Goal: Find contact information: Find contact information

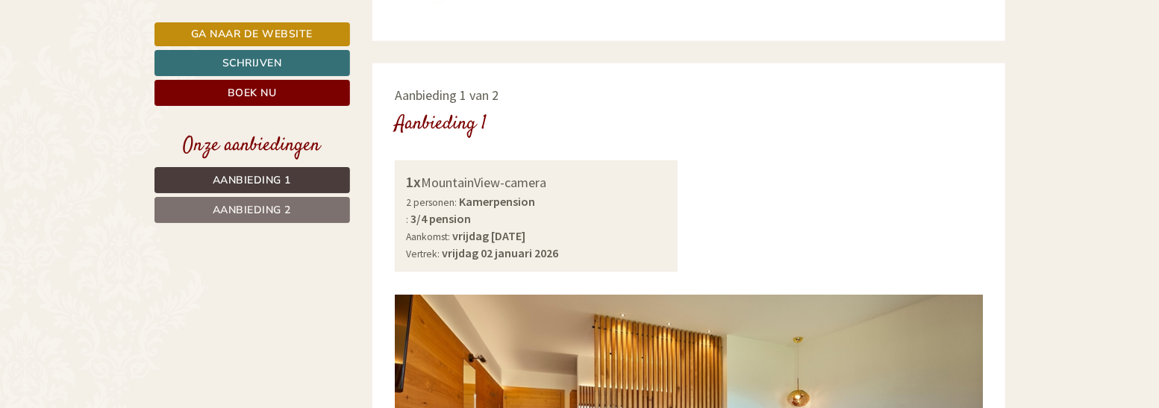
scroll to position [1194, 0]
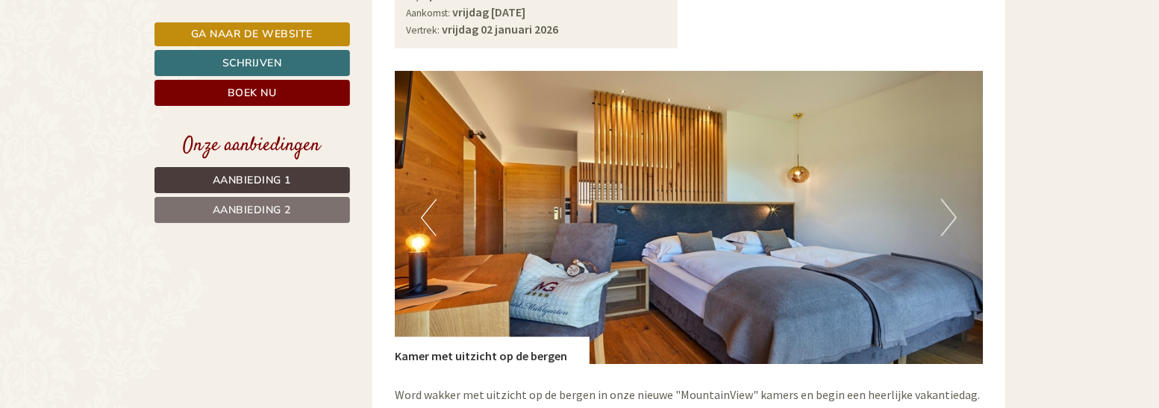
click at [949, 199] on button "Volgend" at bounding box center [949, 217] width 16 height 37
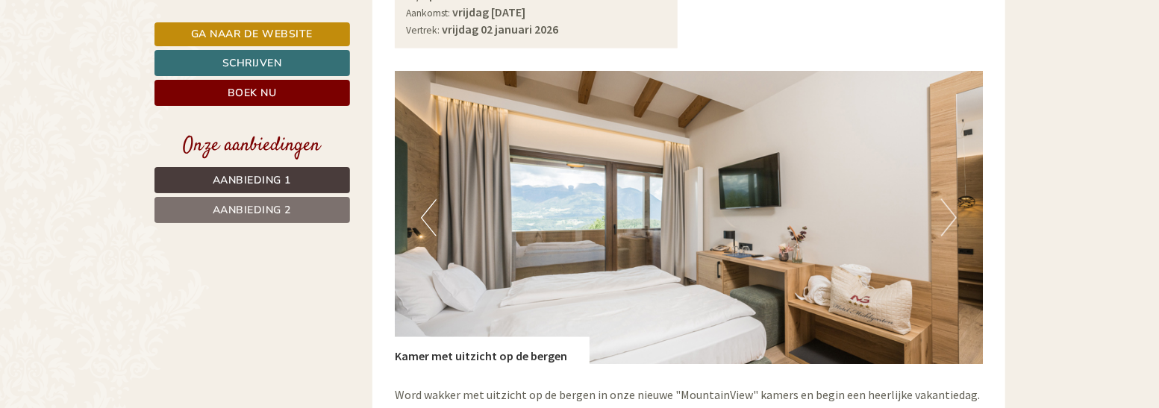
click at [949, 199] on button "Volgend" at bounding box center [949, 217] width 16 height 37
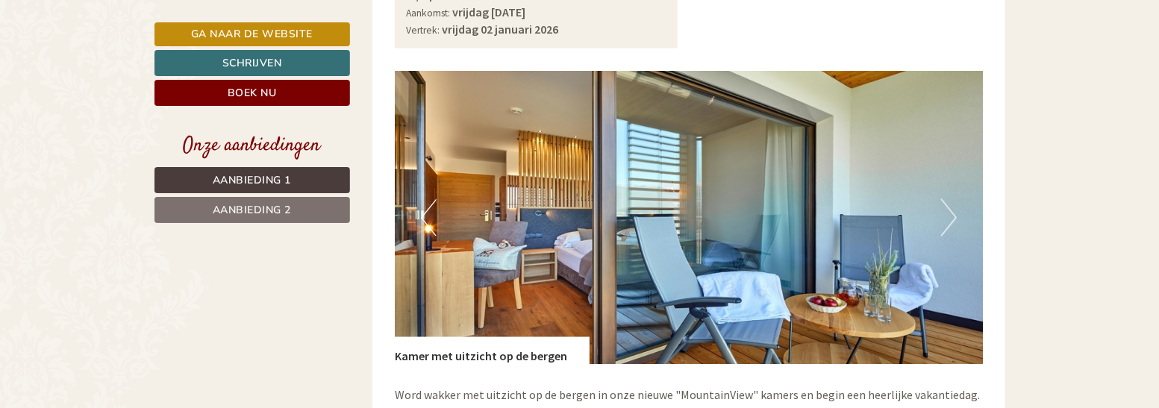
click at [949, 199] on button "Volgend" at bounding box center [949, 217] width 16 height 37
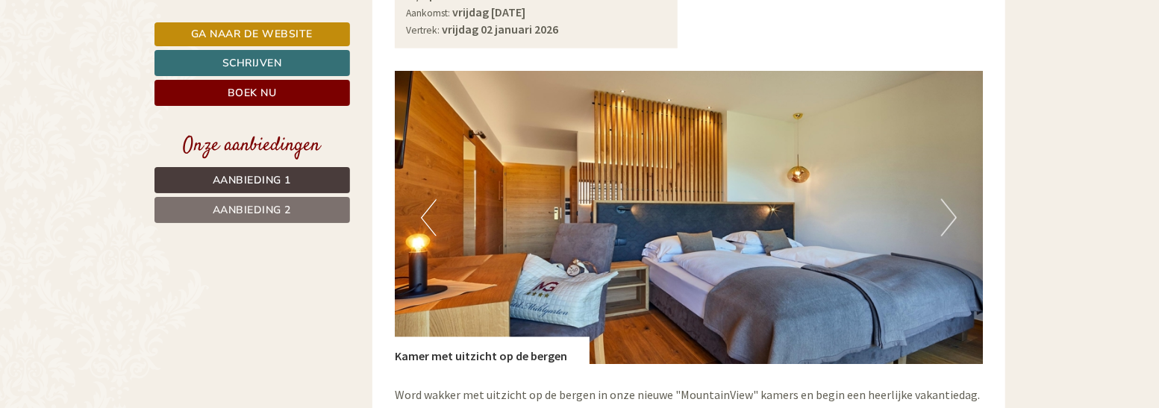
click at [949, 199] on button "Volgend" at bounding box center [949, 217] width 16 height 37
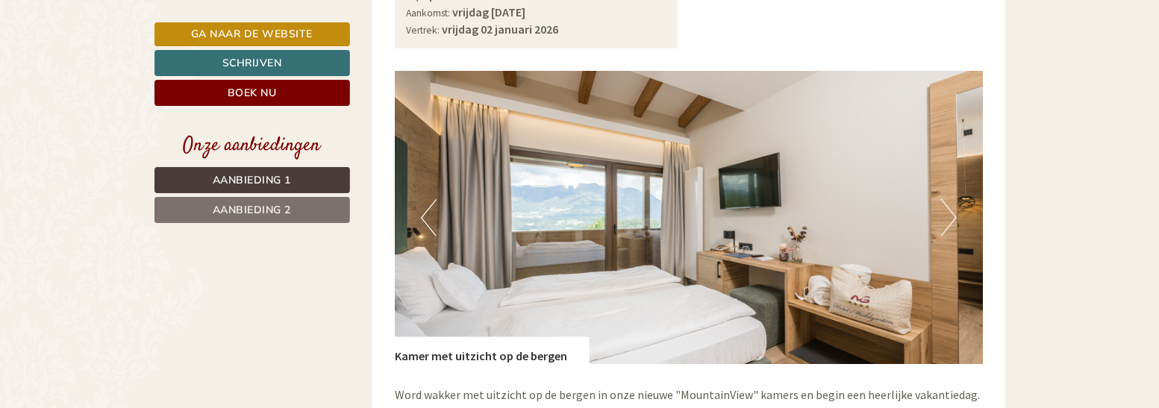
click at [949, 199] on button "Volgend" at bounding box center [949, 217] width 16 height 37
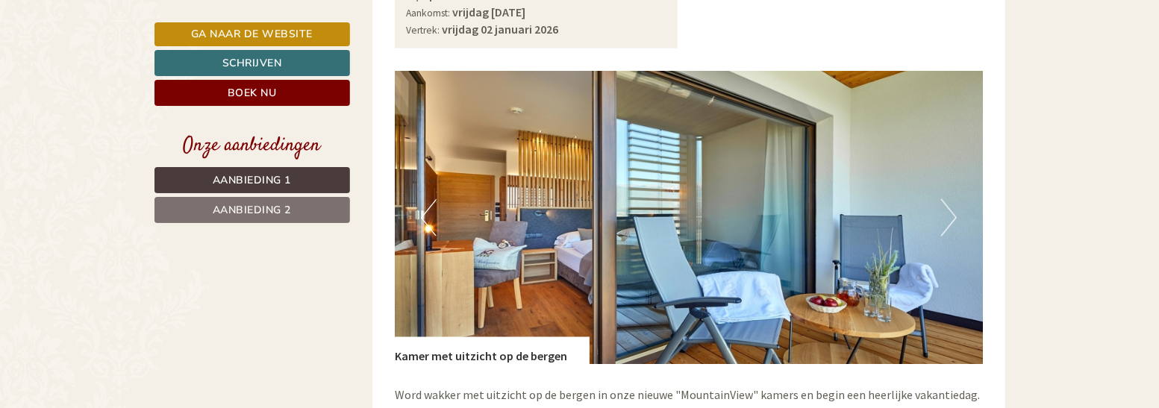
click at [949, 199] on button "Volgend" at bounding box center [949, 217] width 16 height 37
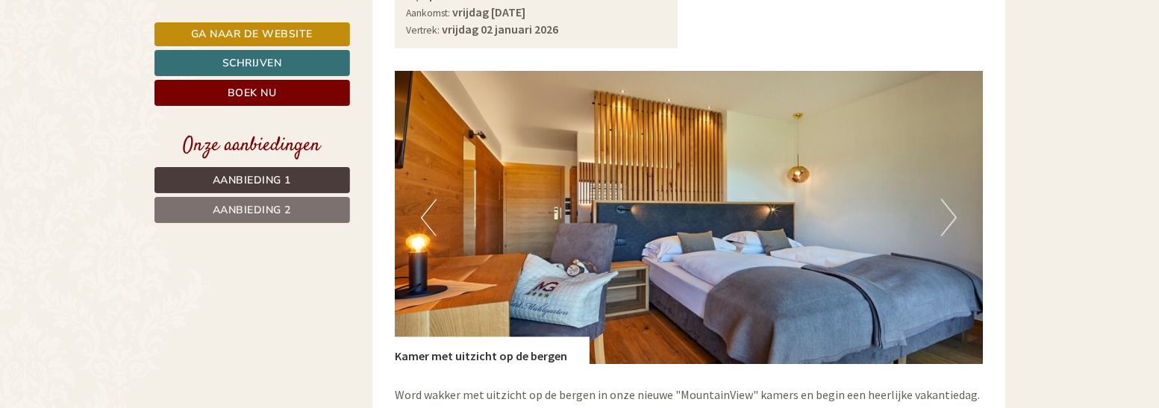
click at [949, 199] on button "Volgend" at bounding box center [949, 217] width 16 height 37
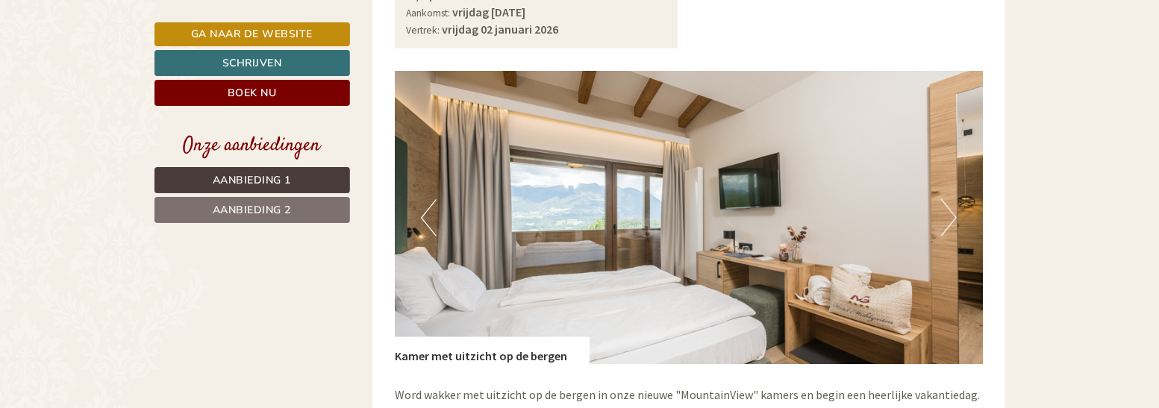
click at [949, 199] on button "Volgend" at bounding box center [949, 217] width 16 height 37
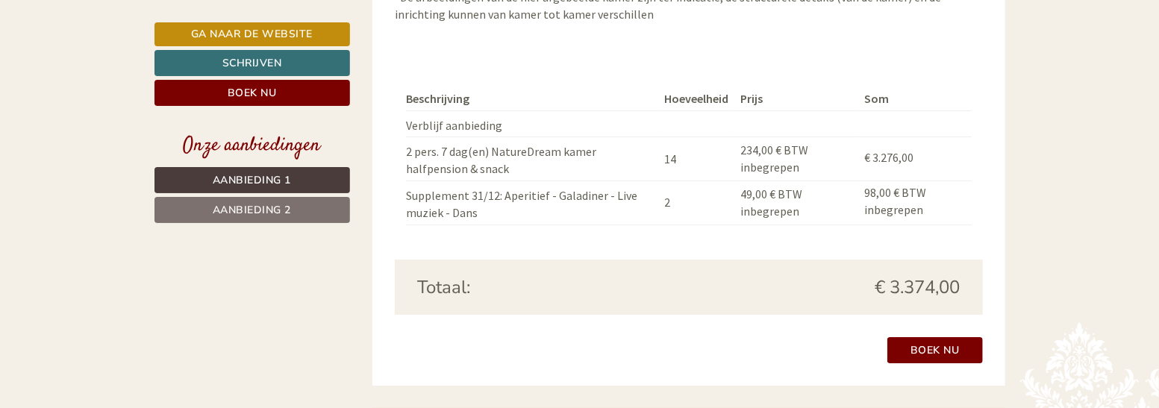
scroll to position [2836, 0]
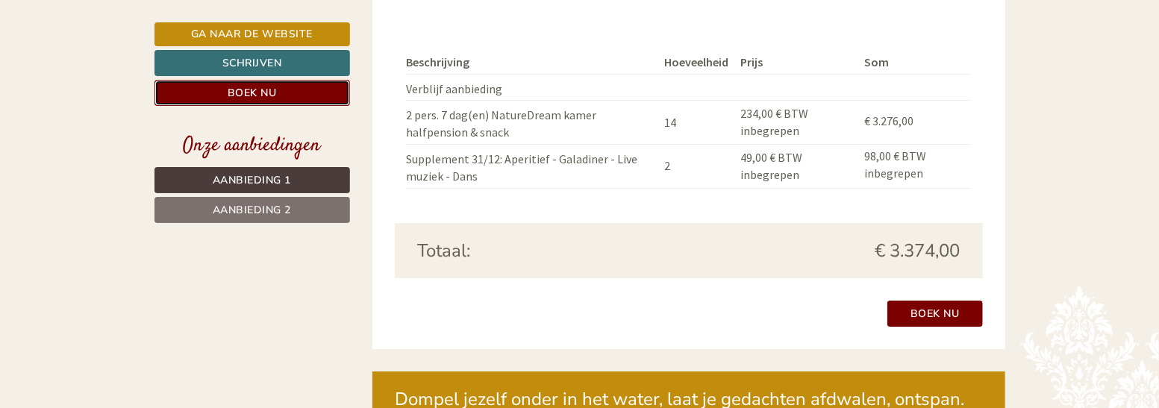
click at [257, 86] on link "Boek nu" at bounding box center [253, 93] width 196 height 26
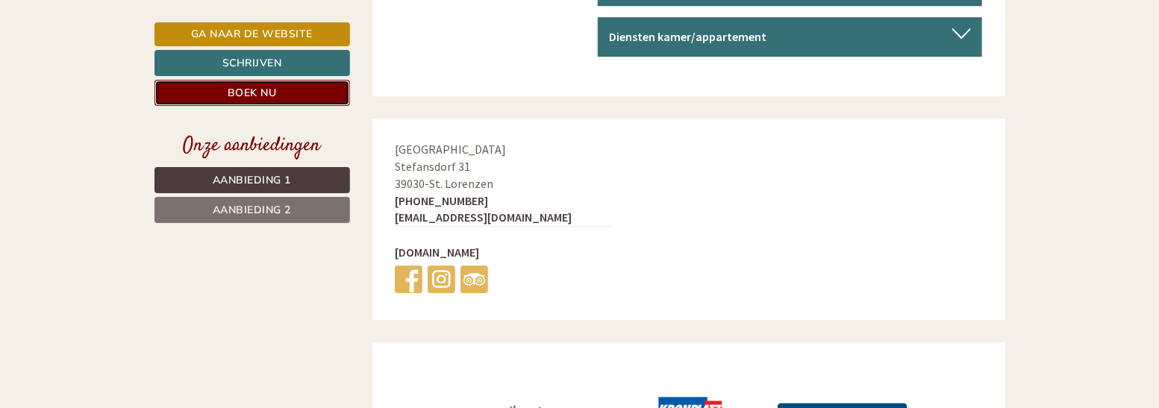
scroll to position [5773, 0]
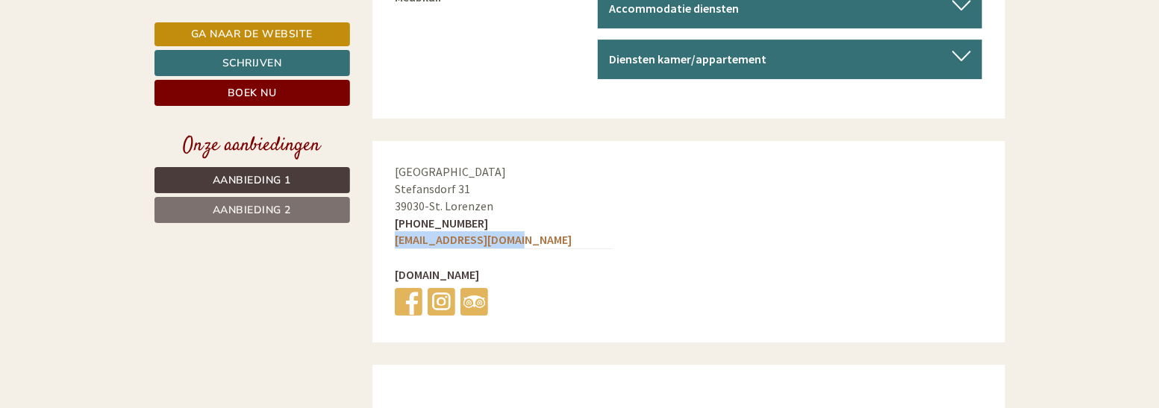
drag, startPoint x: 394, startPoint y: 219, endPoint x: 519, endPoint y: 220, distance: 124.7
click at [519, 220] on div "[GEOGRAPHIC_DATA] 31 39030 - [GEOGRAPHIC_DATA]. Lorenzen [PHONE_NUMBER] [EMAIL_…" at bounding box center [503, 242] width 263 height 202
copy link "[EMAIL_ADDRESS][DOMAIN_NAME]"
